Goal: Transaction & Acquisition: Purchase product/service

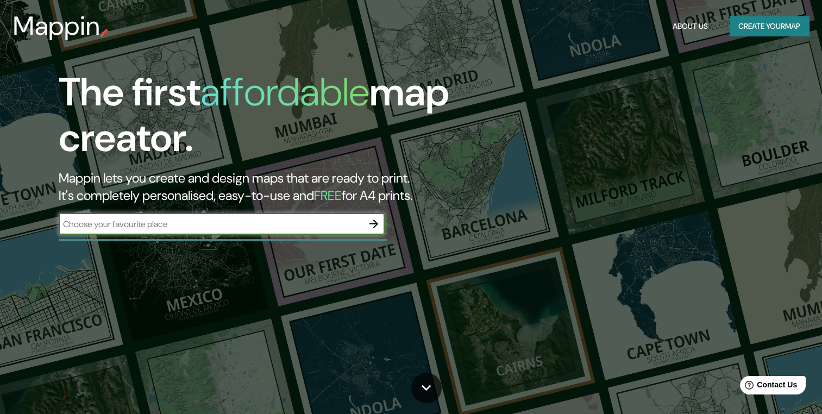
click at [329, 223] on input "text" at bounding box center [211, 224] width 304 height 12
click at [380, 223] on button "button" at bounding box center [374, 224] width 22 height 22
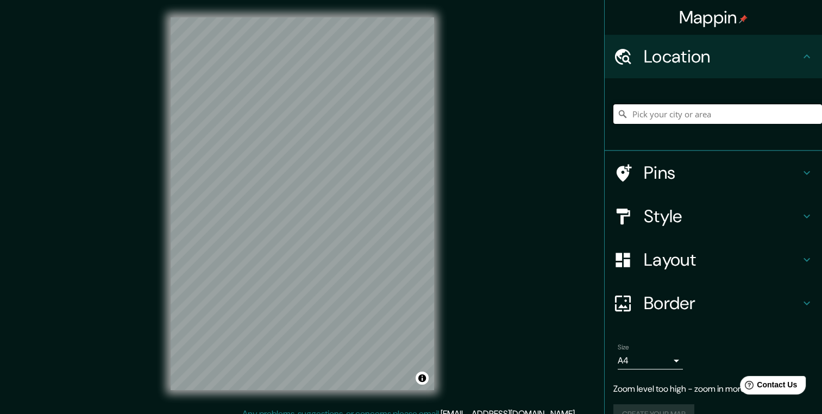
click at [661, 114] on input "Pick your city or area" at bounding box center [718, 114] width 209 height 20
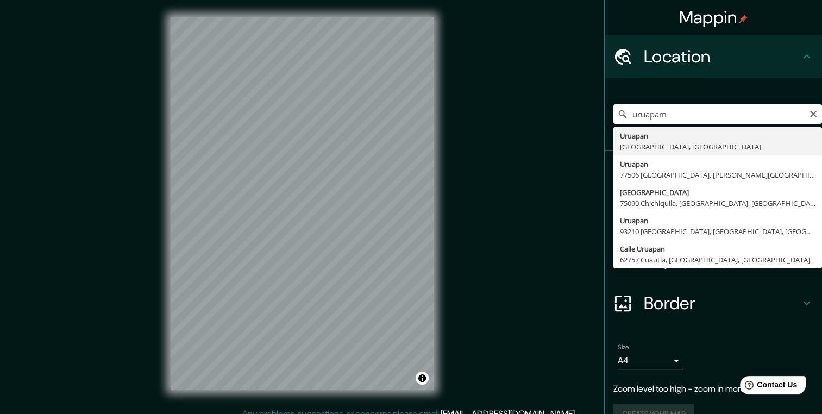
type input "[GEOGRAPHIC_DATA], [GEOGRAPHIC_DATA], [GEOGRAPHIC_DATA]"
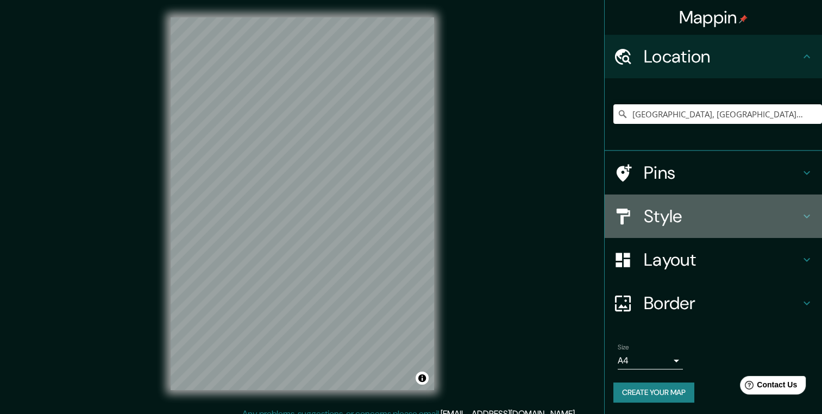
click at [665, 220] on h4 "Style" at bounding box center [722, 216] width 157 height 22
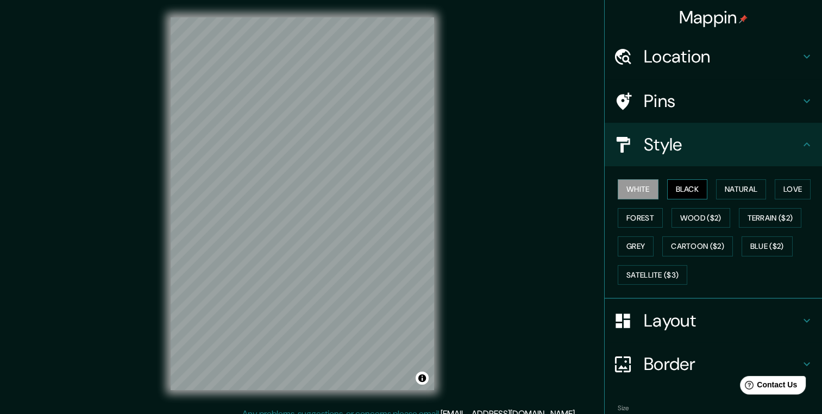
click at [673, 189] on button "Black" at bounding box center [687, 189] width 41 height 20
click at [726, 188] on button "Natural" at bounding box center [741, 189] width 50 height 20
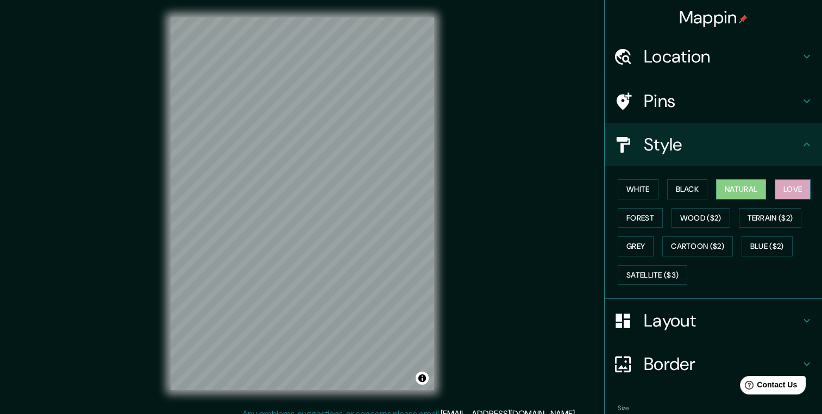
click at [789, 186] on button "Love" at bounding box center [793, 189] width 36 height 20
click at [627, 214] on button "Forest" at bounding box center [640, 218] width 45 height 20
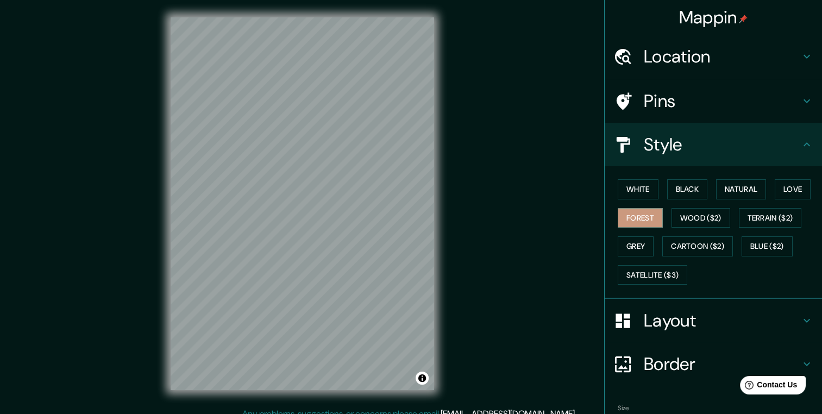
click at [674, 60] on h4 "Location" at bounding box center [722, 57] width 157 height 22
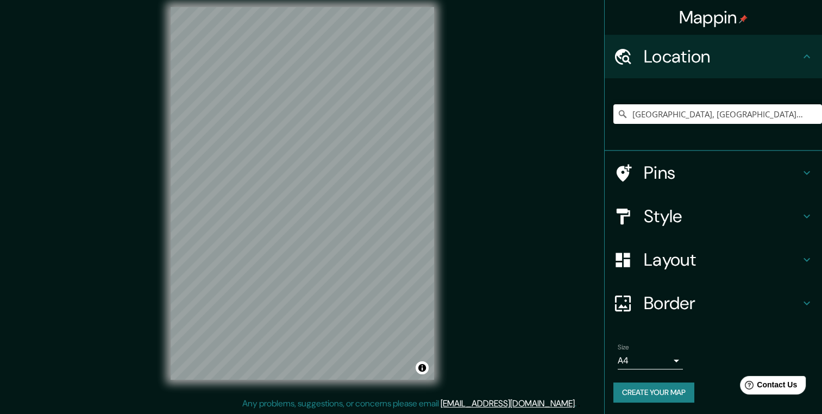
scroll to position [11, 0]
click at [622, 171] on icon at bounding box center [623, 173] width 19 height 19
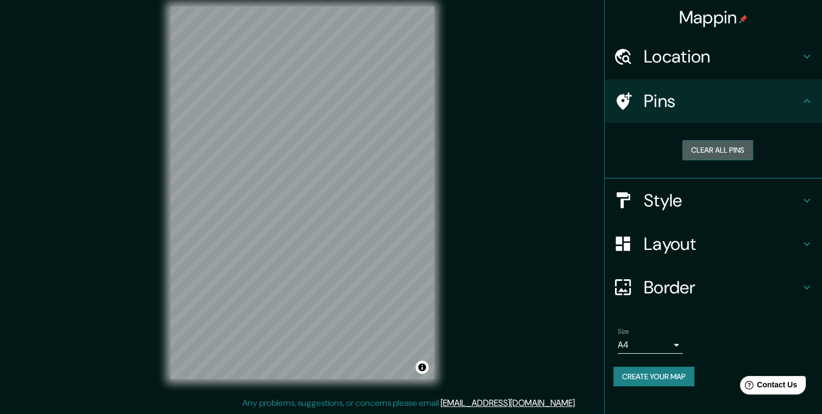
drag, startPoint x: 713, startPoint y: 145, endPoint x: 704, endPoint y: 148, distance: 10.0
click at [713, 145] on button "Clear all pins" at bounding box center [718, 150] width 71 height 20
click at [726, 149] on button "Clear all pins" at bounding box center [718, 150] width 71 height 20
click at [690, 204] on h4 "Style" at bounding box center [722, 201] width 157 height 22
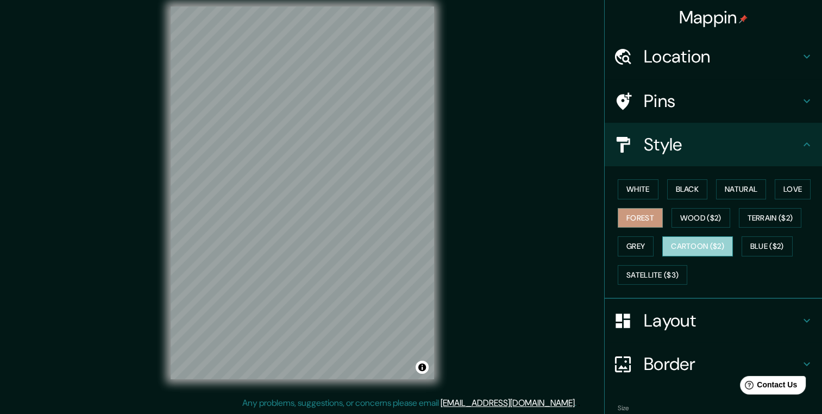
click at [692, 252] on button "Cartoon ($2)" at bounding box center [697, 246] width 71 height 20
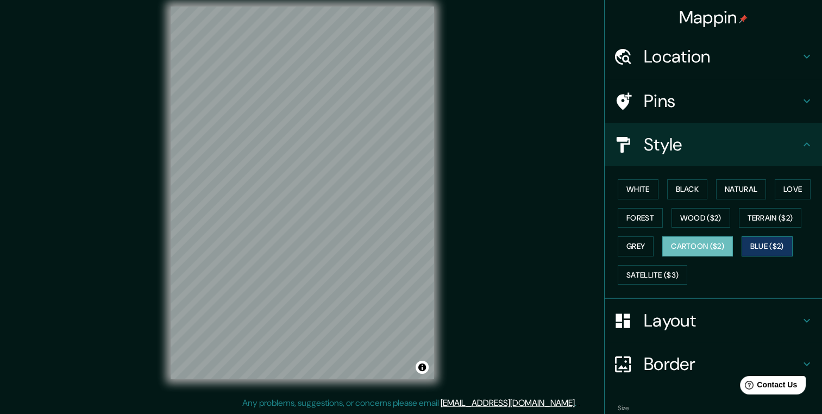
click at [751, 243] on button "Blue ($2)" at bounding box center [767, 246] width 51 height 20
click at [751, 208] on div "White Black Natural Love Forest Wood ($2) Terrain ($2) Grey Cartoon ($2) Blue (…" at bounding box center [718, 232] width 209 height 114
click at [706, 325] on h4 "Layout" at bounding box center [722, 321] width 157 height 22
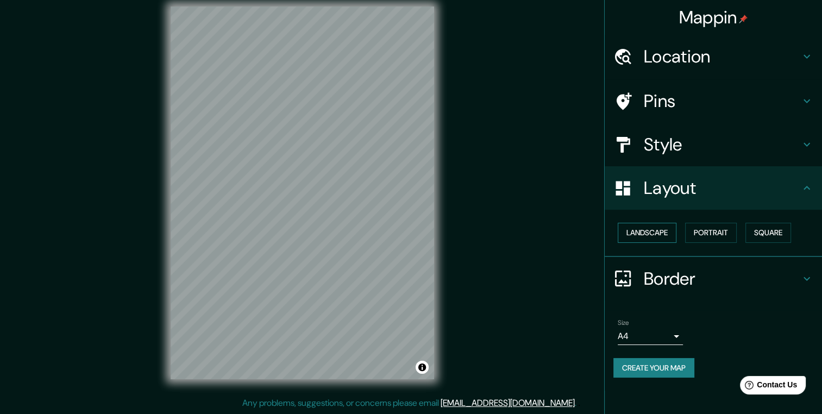
click at [659, 234] on button "Landscape" at bounding box center [647, 233] width 59 height 20
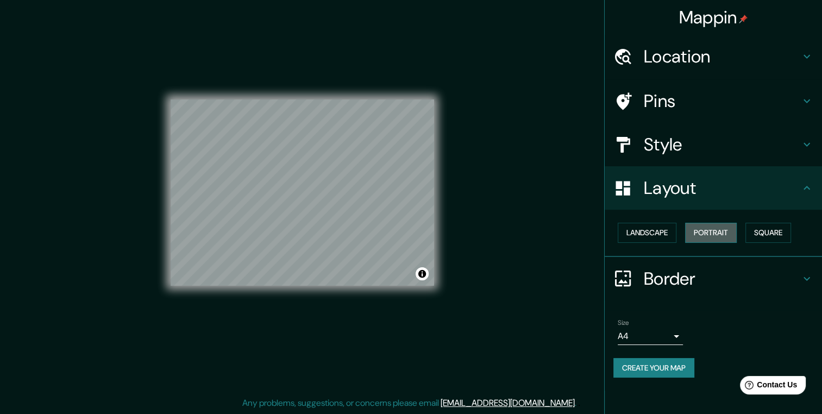
click at [718, 230] on button "Portrait" at bounding box center [711, 233] width 52 height 20
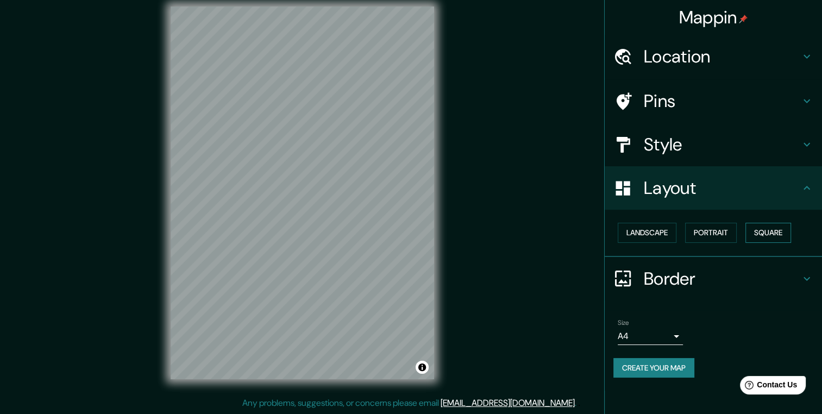
click at [748, 232] on div "Landscape [GEOGRAPHIC_DATA]" at bounding box center [718, 232] width 209 height 29
click at [672, 324] on div "Size A4 single" at bounding box center [650, 332] width 65 height 26
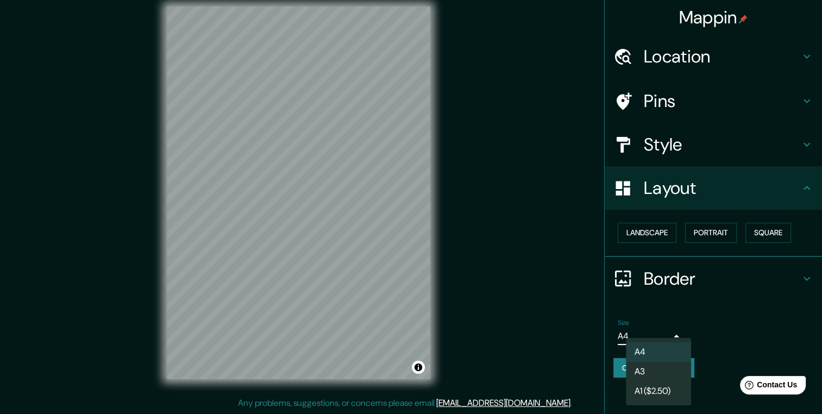
click at [673, 328] on body "Mappin Location [GEOGRAPHIC_DATA], [GEOGRAPHIC_DATA], [GEOGRAPHIC_DATA] Pins St…" at bounding box center [411, 196] width 822 height 414
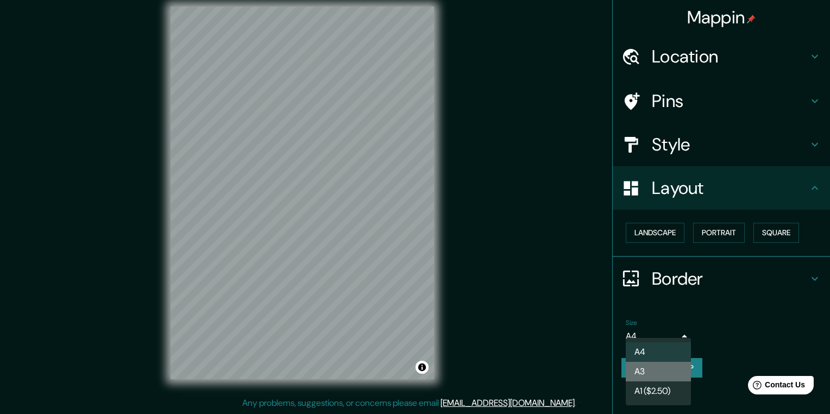
click at [660, 368] on li "A3" at bounding box center [658, 372] width 65 height 20
click at [654, 338] on body "Mappin Location [GEOGRAPHIC_DATA], [GEOGRAPHIC_DATA], [GEOGRAPHIC_DATA] Pins St…" at bounding box center [415, 196] width 830 height 414
click at [646, 353] on li "A4" at bounding box center [658, 352] width 65 height 20
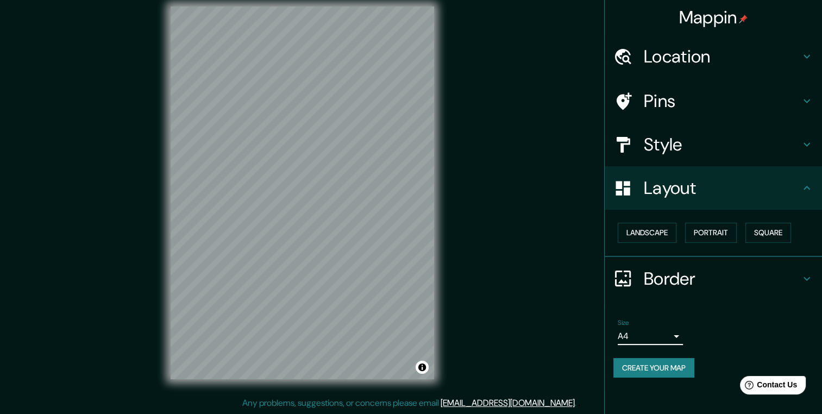
click at [647, 334] on body "Mappin Location [GEOGRAPHIC_DATA], [GEOGRAPHIC_DATA], [GEOGRAPHIC_DATA] Pins St…" at bounding box center [411, 196] width 822 height 414
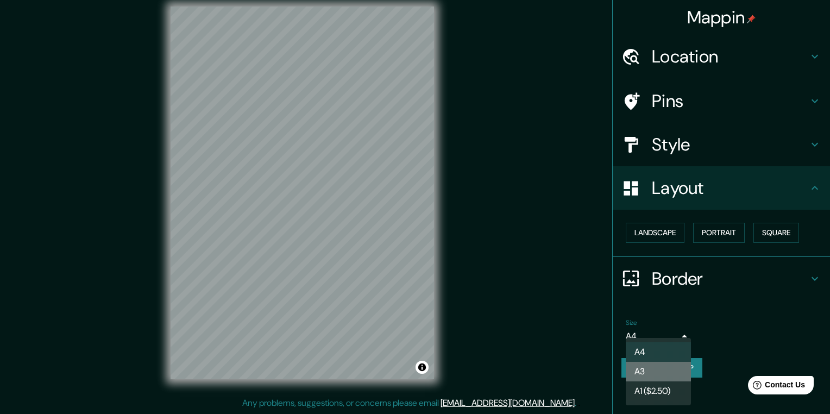
click at [642, 363] on li "A3" at bounding box center [658, 372] width 65 height 20
type input "a4"
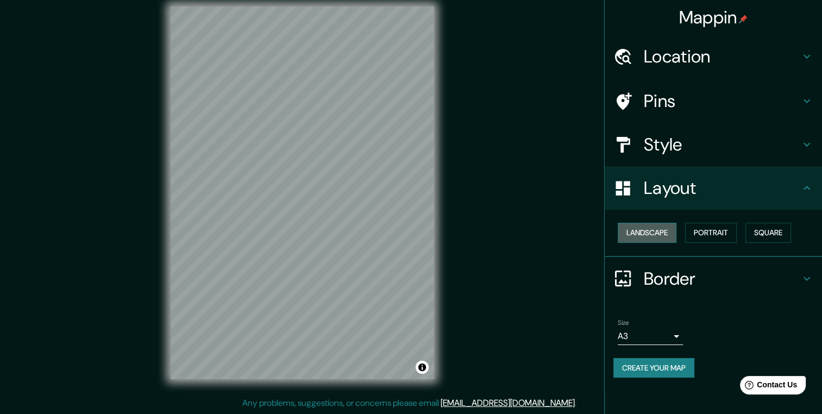
click at [646, 236] on button "Landscape" at bounding box center [647, 233] width 59 height 20
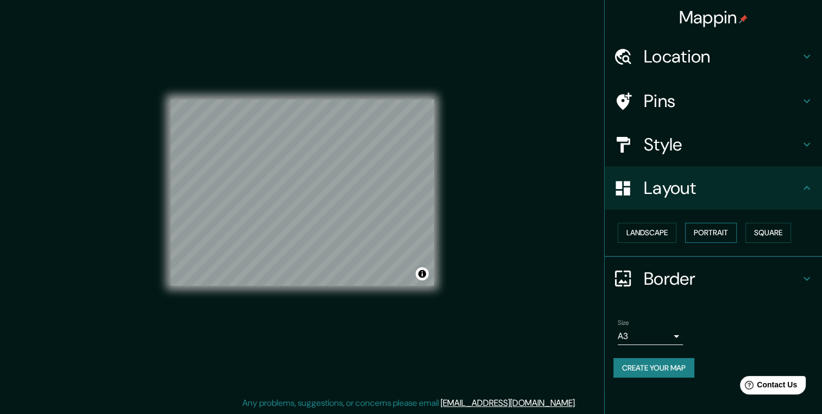
click at [703, 233] on button "Portrait" at bounding box center [711, 233] width 52 height 20
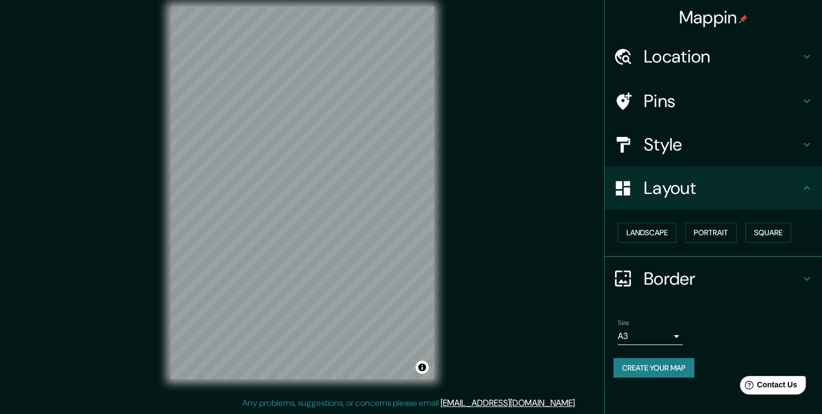
click at [670, 132] on div "Style" at bounding box center [713, 144] width 217 height 43
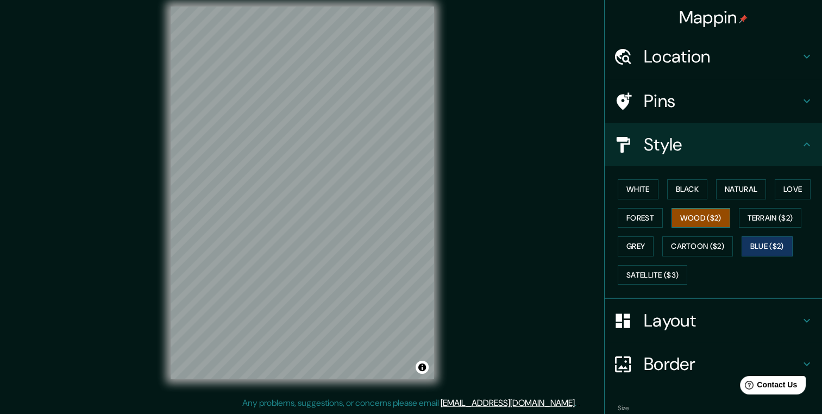
click at [691, 218] on button "Wood ($2)" at bounding box center [701, 218] width 59 height 20
click at [683, 245] on button "Cartoon ($2)" at bounding box center [697, 246] width 71 height 20
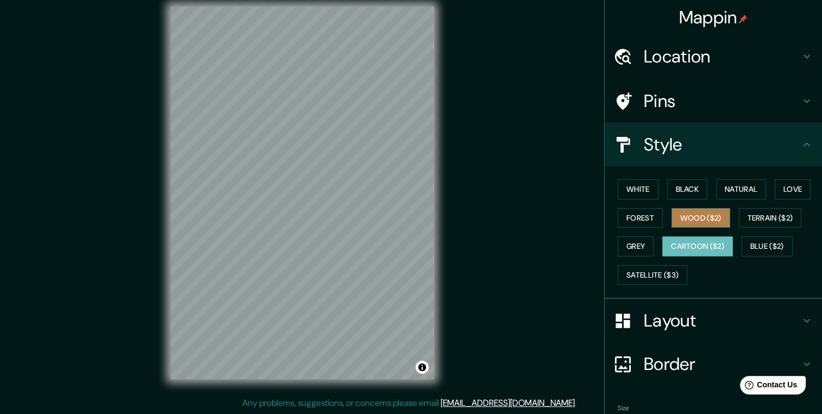
click at [701, 212] on button "Wood ($2)" at bounding box center [701, 218] width 59 height 20
click at [643, 234] on div "White Black Natural Love Forest Wood ($2) Terrain ($2) Grey Cartoon ($2) Blue (…" at bounding box center [718, 232] width 209 height 114
click at [634, 243] on button "Grey" at bounding box center [636, 246] width 36 height 20
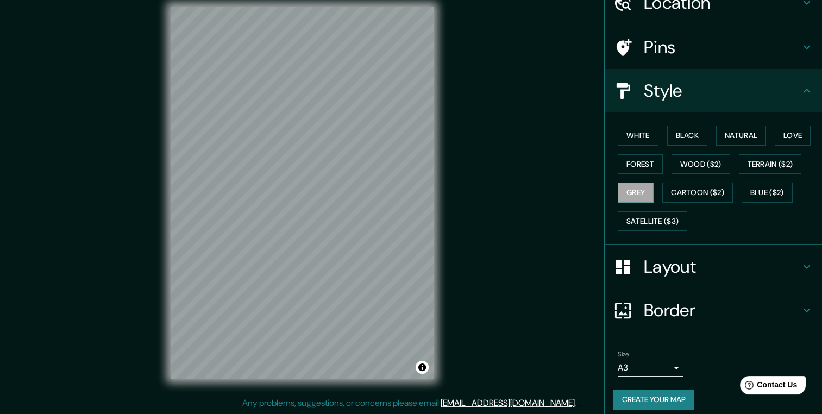
scroll to position [60, 0]
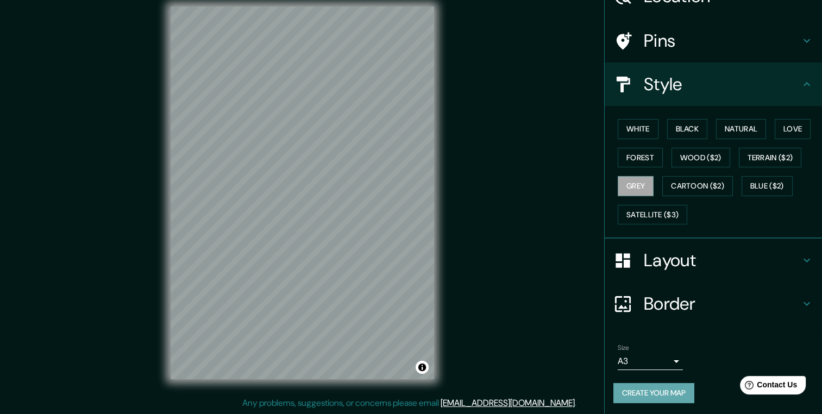
click at [667, 385] on button "Create your map" at bounding box center [654, 393] width 81 height 20
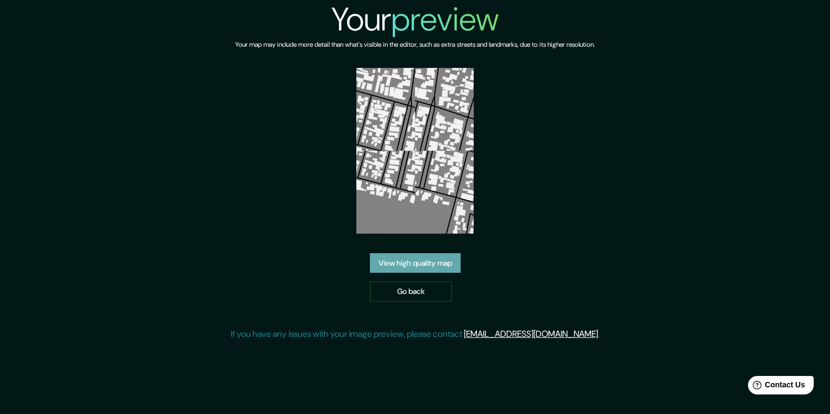
click at [443, 262] on link "View high quality map" at bounding box center [415, 263] width 91 height 20
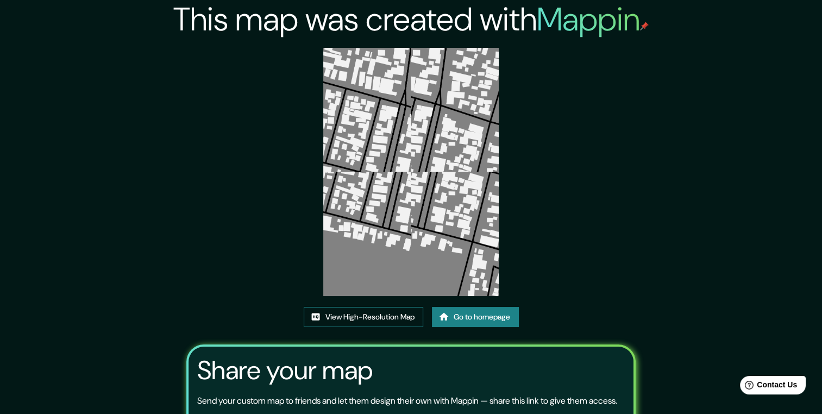
click at [347, 319] on link "View High-Resolution Map" at bounding box center [364, 317] width 120 height 20
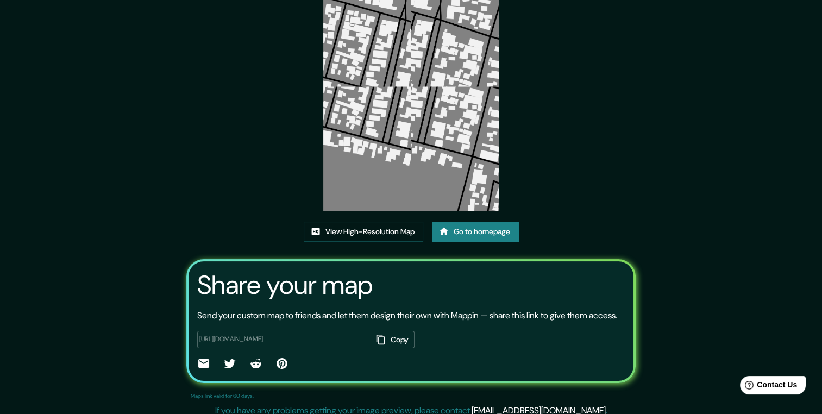
scroll to position [106, 0]
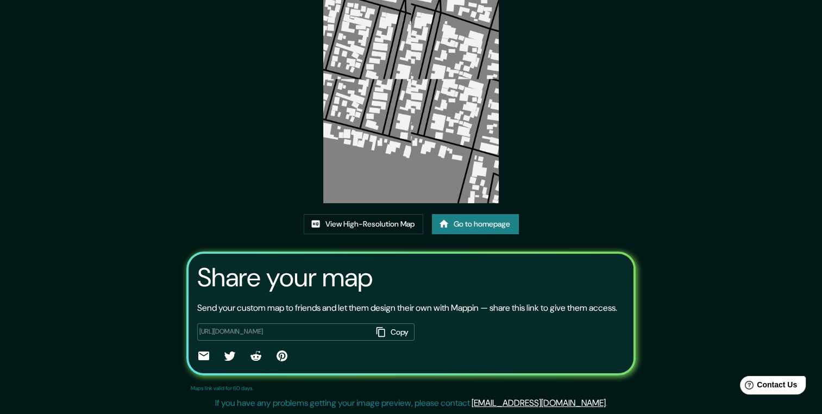
click at [379, 328] on icon "button" at bounding box center [381, 332] width 11 height 11
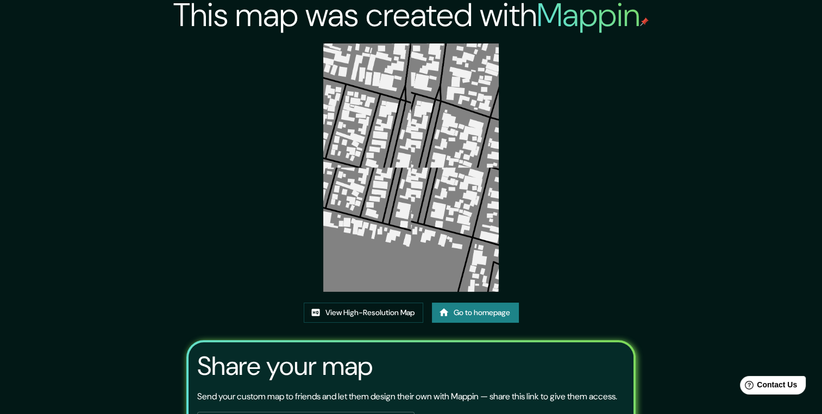
scroll to position [0, 0]
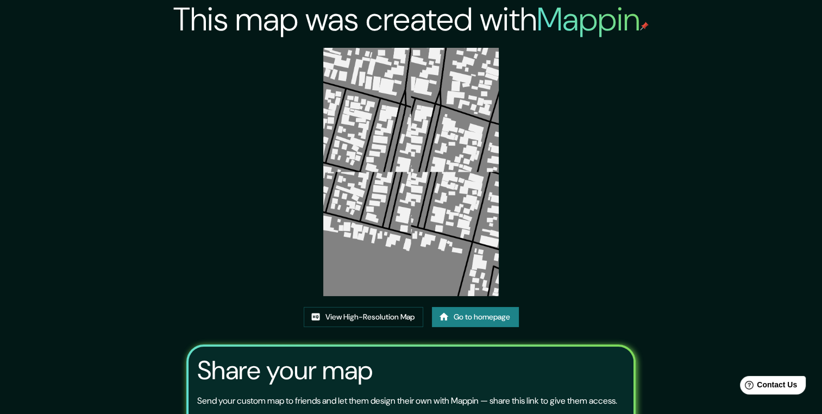
click at [478, 315] on link "Go to homepage" at bounding box center [475, 317] width 87 height 20
